Goal: Information Seeking & Learning: Learn about a topic

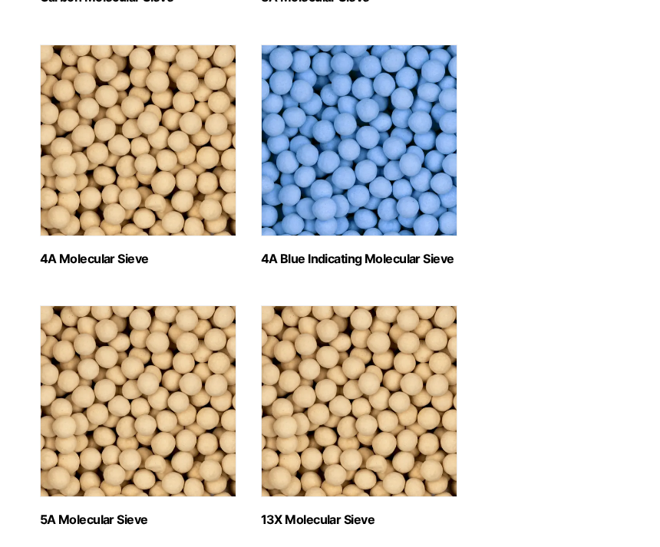
scroll to position [480, 0]
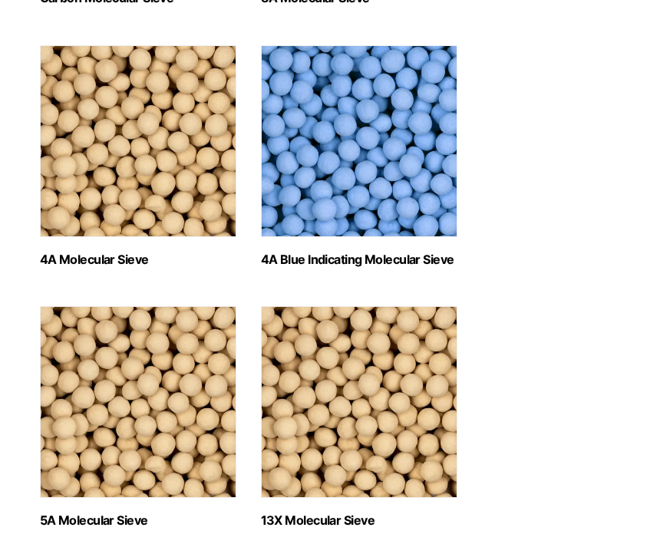
click at [311, 173] on img "Visit product category 4A Blue Indicating Molecular Sieve" at bounding box center [359, 141] width 196 height 192
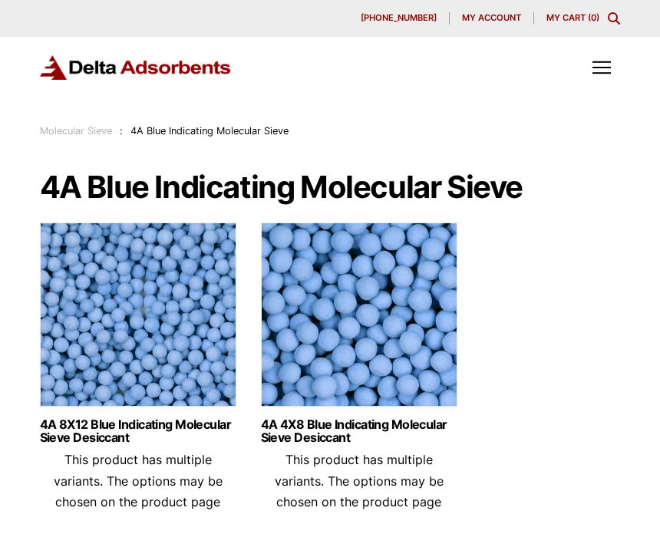
click at [299, 104] on div "Products SDS & SPECS How to Use Requirement Charts Contact Us" at bounding box center [330, 80] width 660 height 86
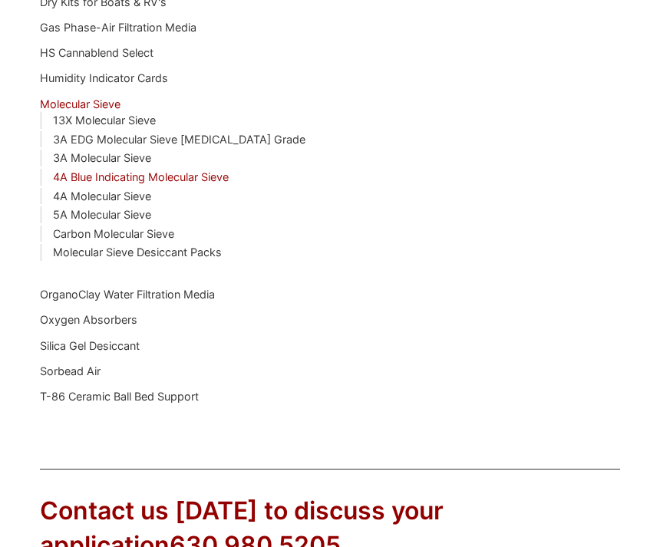
scroll to position [1676, 0]
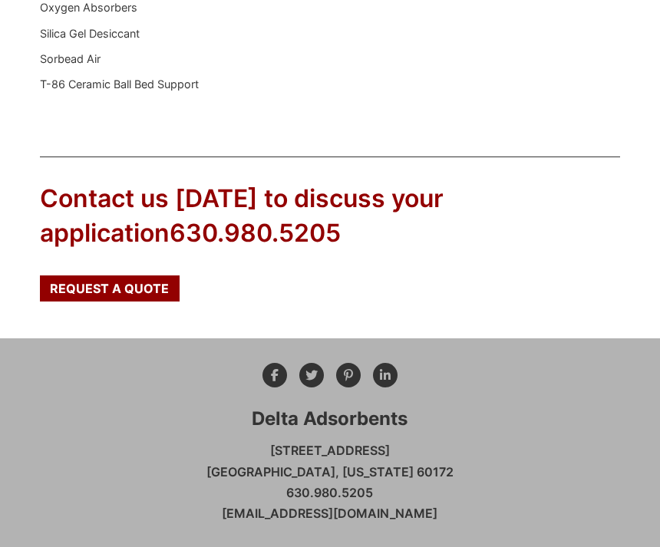
click at [132, 339] on div "Delta Adsorbents [STREET_ADDRESS][US_STATE] 630.980.5205 [EMAIL_ADDRESS][DOMAIN…" at bounding box center [330, 476] width 660 height 277
click at [149, 423] on div "Delta Adsorbents [STREET_ADDRESS][US_STATE] 630.980.5205 [EMAIL_ADDRESS][DOMAIN…" at bounding box center [330, 477] width 581 height 228
click at [169, 374] on div "Delta Adsorbents [STREET_ADDRESS][US_STATE] 630.980.5205 [EMAIL_ADDRESS][DOMAIN…" at bounding box center [330, 477] width 581 height 228
click at [256, 372] on div at bounding box center [329, 375] width 147 height 37
click at [280, 386] on div "Delta Adsorbents [STREET_ADDRESS][US_STATE] 630.980.5205 [EMAIL_ADDRESS][DOMAIN…" at bounding box center [330, 477] width 581 height 228
